Goal: Information Seeking & Learning: Learn about a topic

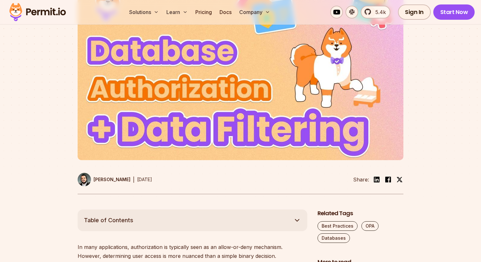
scroll to position [285, 0]
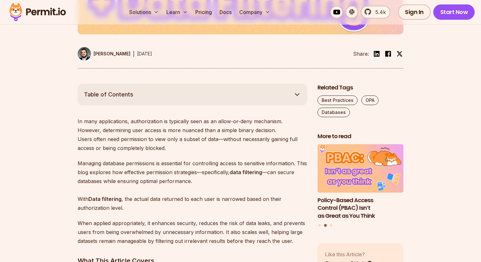
click at [163, 128] on p "In many applications, authorization is typically seen as an allow-or-deny mecha…" at bounding box center [193, 135] width 230 height 36
click at [176, 127] on p "In many applications, authorization is typically seen as an allow-or-deny mecha…" at bounding box center [193, 135] width 230 height 36
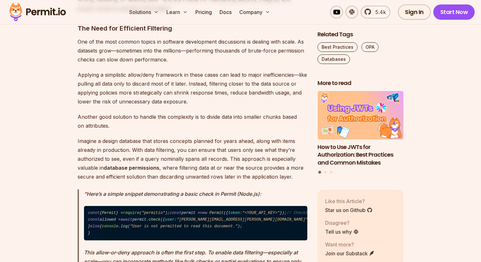
scroll to position [788, 0]
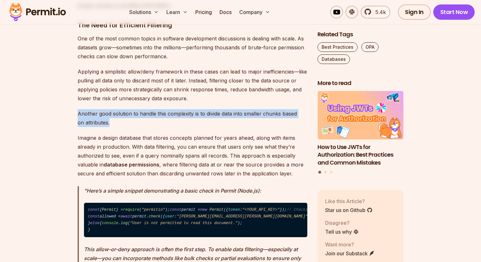
drag, startPoint x: 76, startPoint y: 113, endPoint x: 150, endPoint y: 118, distance: 74.6
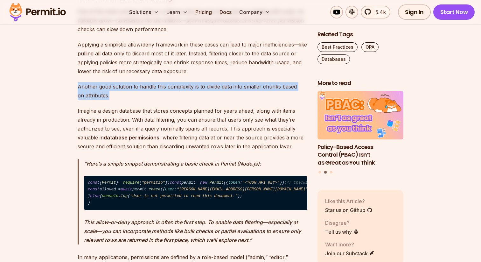
scroll to position [815, 0]
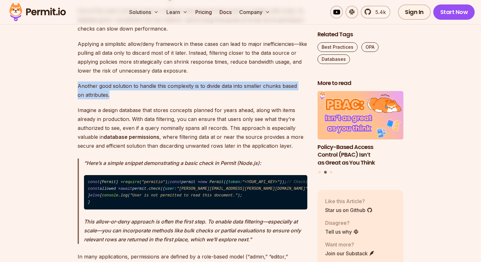
click at [181, 83] on p "Another good solution to handle this complexity is to divide data into smaller …" at bounding box center [193, 90] width 230 height 18
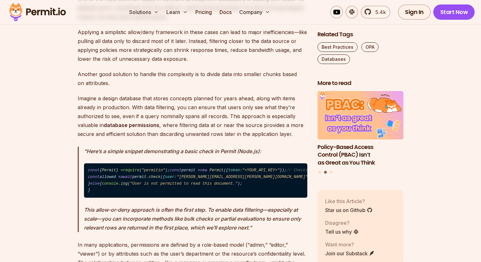
scroll to position [827, 0]
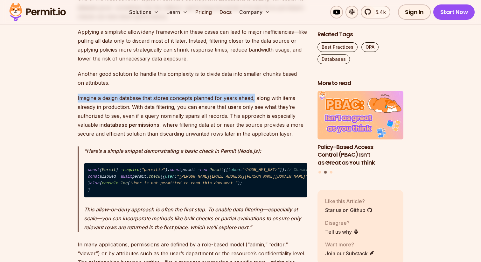
drag, startPoint x: 72, startPoint y: 92, endPoint x: 254, endPoint y: 97, distance: 182.6
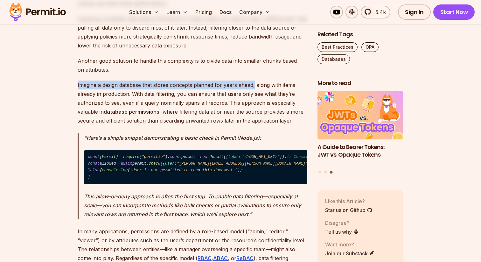
scroll to position [843, 0]
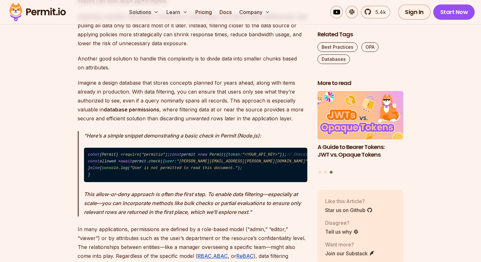
scroll to position [848, 0]
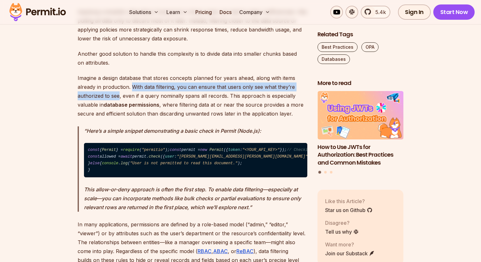
drag, startPoint x: 133, startPoint y: 85, endPoint x: 119, endPoint y: 94, distance: 16.8
click at [119, 94] on p "Imagine a design database that stores concepts planned for years ahead, along w…" at bounding box center [193, 95] width 230 height 45
click at [149, 87] on p "Imagine a design database that stores concepts planned for years ahead, along w…" at bounding box center [193, 95] width 230 height 45
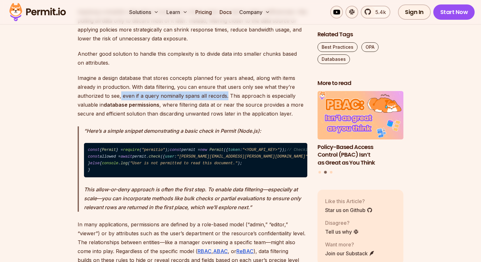
drag, startPoint x: 121, startPoint y: 95, endPoint x: 226, endPoint y: 96, distance: 105.6
click at [226, 96] on p "Imagine a design database that stores concepts planned for years ahead, along w…" at bounding box center [193, 95] width 230 height 45
drag, startPoint x: 225, startPoint y: 96, endPoint x: 122, endPoint y: 95, distance: 103.7
click at [122, 95] on p "Imagine a design database that stores concepts planned for years ahead, along w…" at bounding box center [193, 95] width 230 height 45
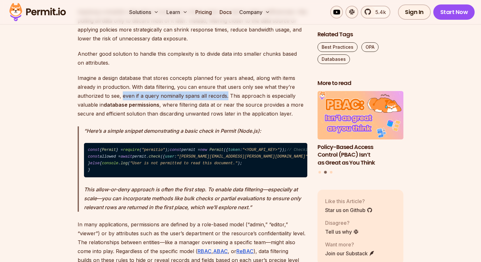
click at [202, 81] on p "Imagine a design database that stores concepts planned for years ahead, along w…" at bounding box center [193, 95] width 230 height 45
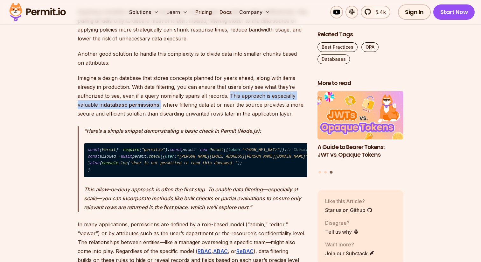
drag, startPoint x: 227, startPoint y: 96, endPoint x: 160, endPoint y: 105, distance: 68.3
click at [160, 105] on p "Imagine a design database that stores concepts planned for years ahead, along w…" at bounding box center [193, 95] width 230 height 45
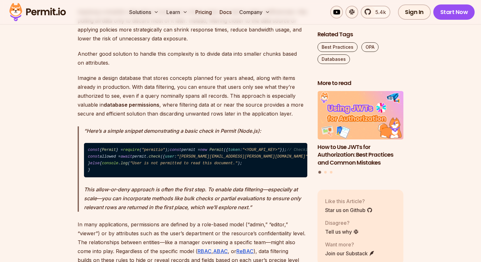
click at [170, 101] on p "Imagine a design database that stores concepts planned for years ahead, along w…" at bounding box center [193, 95] width 230 height 45
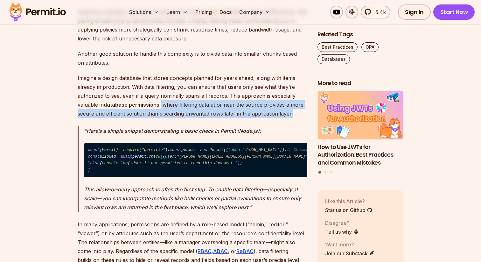
drag, startPoint x: 160, startPoint y: 104, endPoint x: 299, endPoint y: 114, distance: 138.7
click at [299, 114] on p "Imagine a design database that stores concepts planned for years ahead, along w…" at bounding box center [193, 95] width 230 height 45
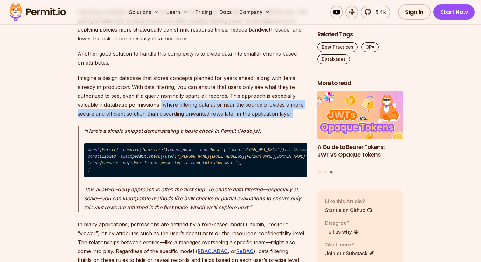
click at [287, 116] on p "Imagine a design database that stores concepts planned for years ahead, along w…" at bounding box center [193, 95] width 230 height 45
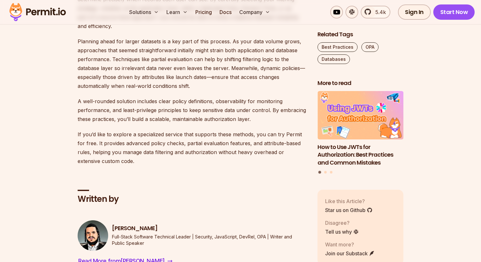
scroll to position [3626, 0]
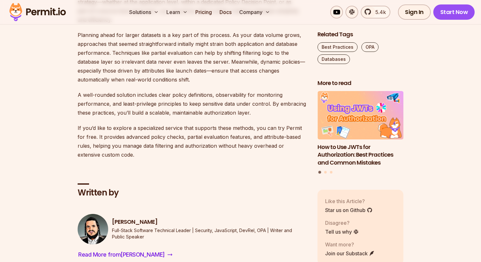
drag, startPoint x: 73, startPoint y: 108, endPoint x: 162, endPoint y: 118, distance: 89.2
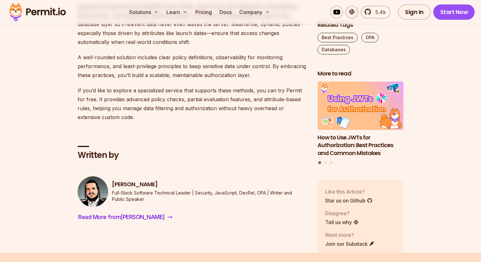
scroll to position [3672, 0]
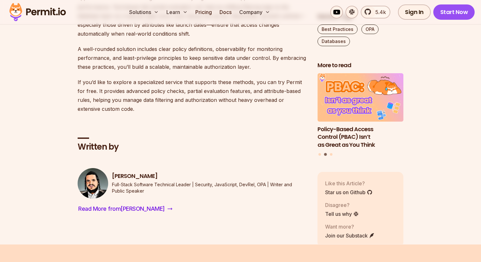
drag, startPoint x: 164, startPoint y: 73, endPoint x: 202, endPoint y: 91, distance: 41.4
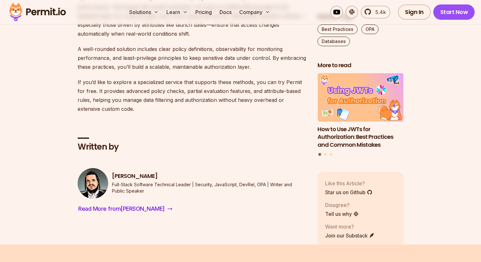
drag, startPoint x: 203, startPoint y: 93, endPoint x: 278, endPoint y: 100, distance: 75.4
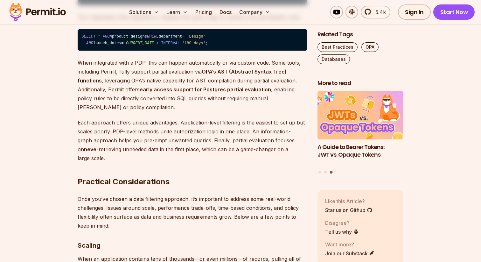
scroll to position [2409, 0]
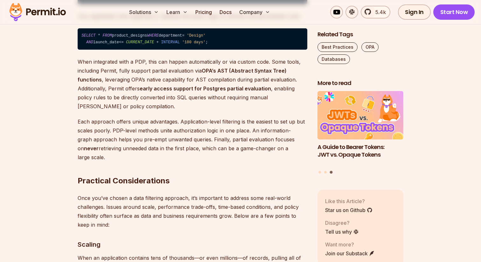
drag, startPoint x: 77, startPoint y: 66, endPoint x: 119, endPoint y: 67, distance: 42.0
copy strong "Partial evaluation"
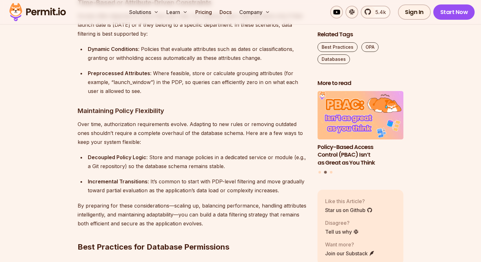
scroll to position [2872, 0]
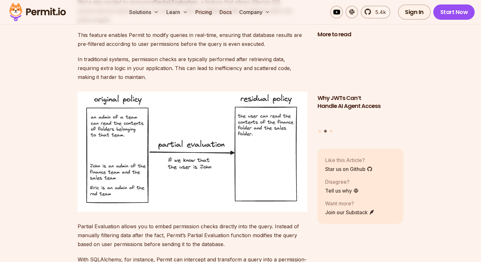
scroll to position [828, 0]
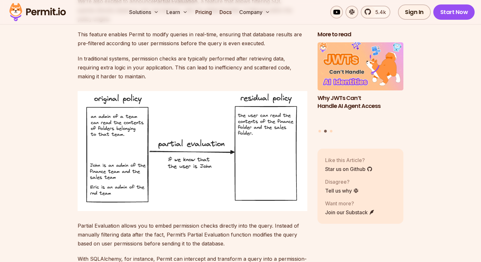
click at [238, 68] on p "In traditional systems, permission checks are typically performed after retriev…" at bounding box center [193, 67] width 230 height 27
click at [191, 67] on p "In traditional systems, permission checks are typically performed after retriev…" at bounding box center [193, 67] width 230 height 27
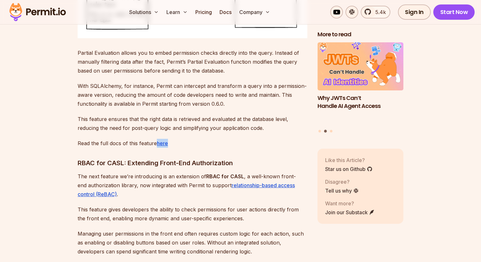
scroll to position [1001, 0]
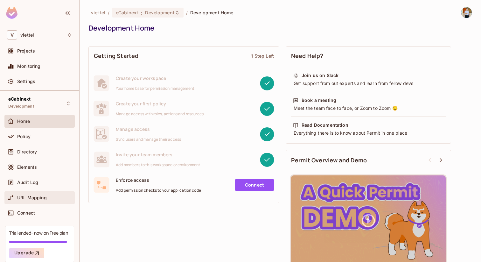
scroll to position [26, 0]
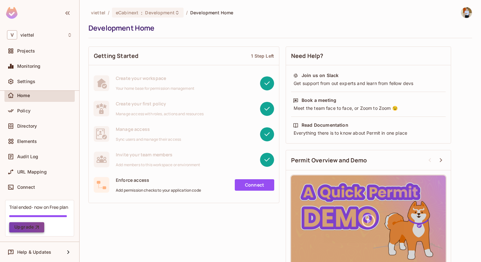
click at [33, 225] on button "Upgrade" at bounding box center [26, 227] width 35 height 10
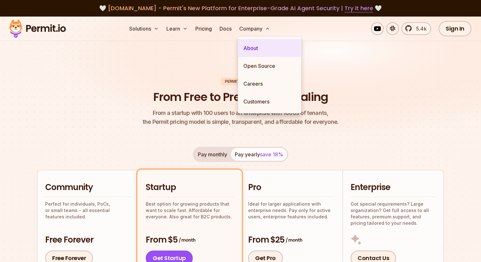
click at [263, 42] on link "About" at bounding box center [269, 48] width 63 height 18
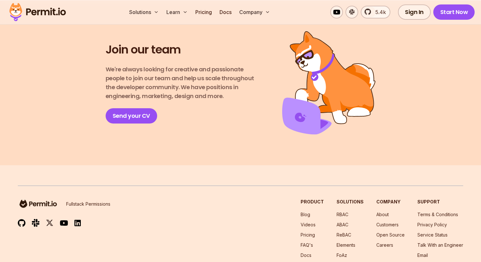
scroll to position [1163, 0]
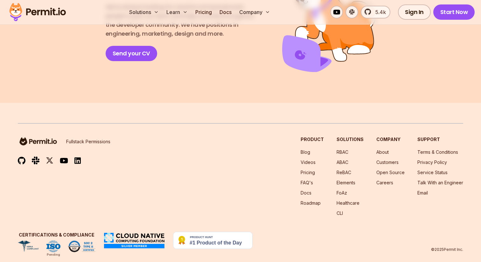
click at [220, 234] on img at bounding box center [213, 240] width 80 height 17
